Goal: Transaction & Acquisition: Subscribe to service/newsletter

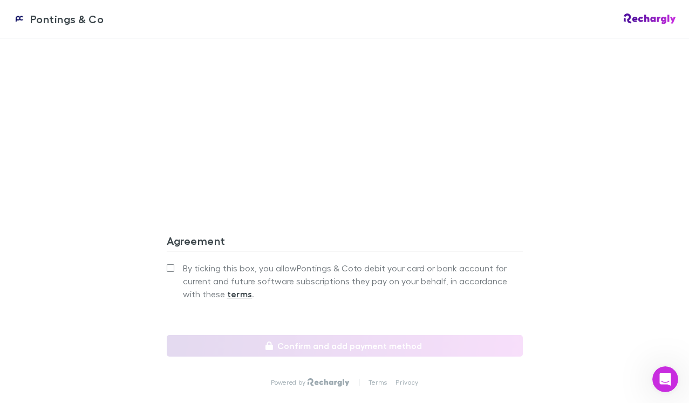
scroll to position [950, 0]
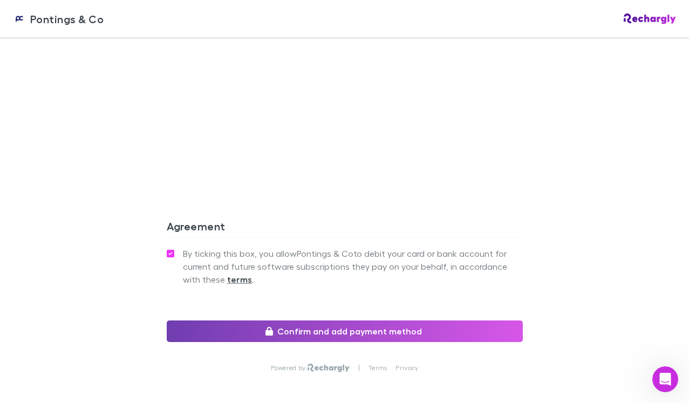
click at [293, 321] on button "Confirm and add payment method" at bounding box center [345, 332] width 356 height 22
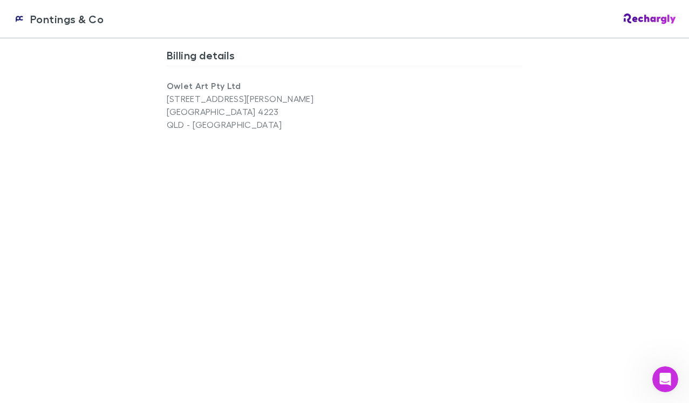
scroll to position [992, 0]
